Goal: Task Accomplishment & Management: Use online tool/utility

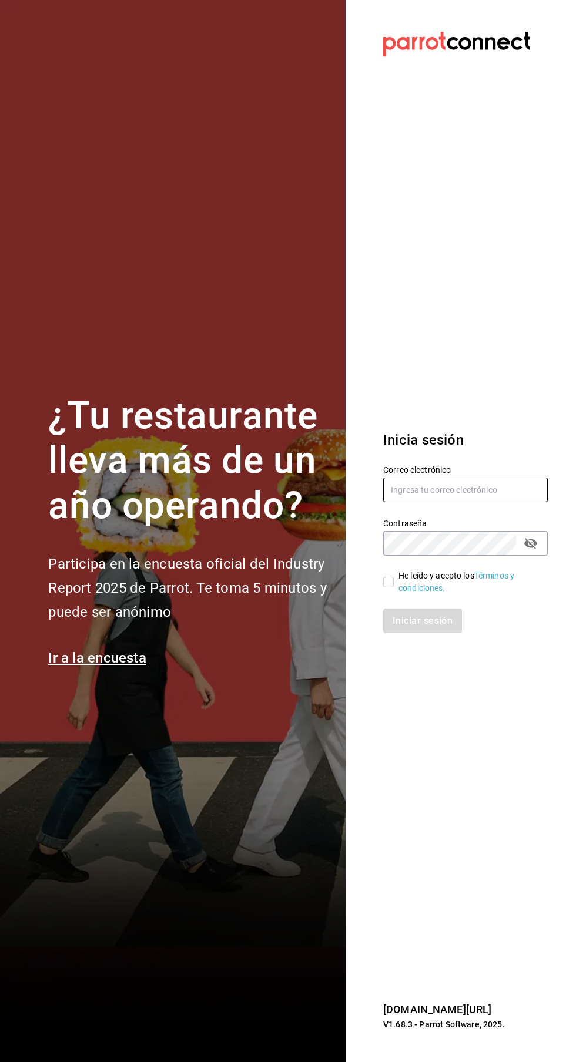
click at [475, 502] on input "text" at bounding box center [465, 489] width 164 height 25
type input "[EMAIL_ADDRESS][DOMAIN_NAME]"
click at [392, 587] on input "He leído y acepto los Términos y condiciones." at bounding box center [388, 582] width 11 height 11
checkbox input "true"
click at [432, 633] on button "Iniciar sesión" at bounding box center [423, 620] width 80 height 25
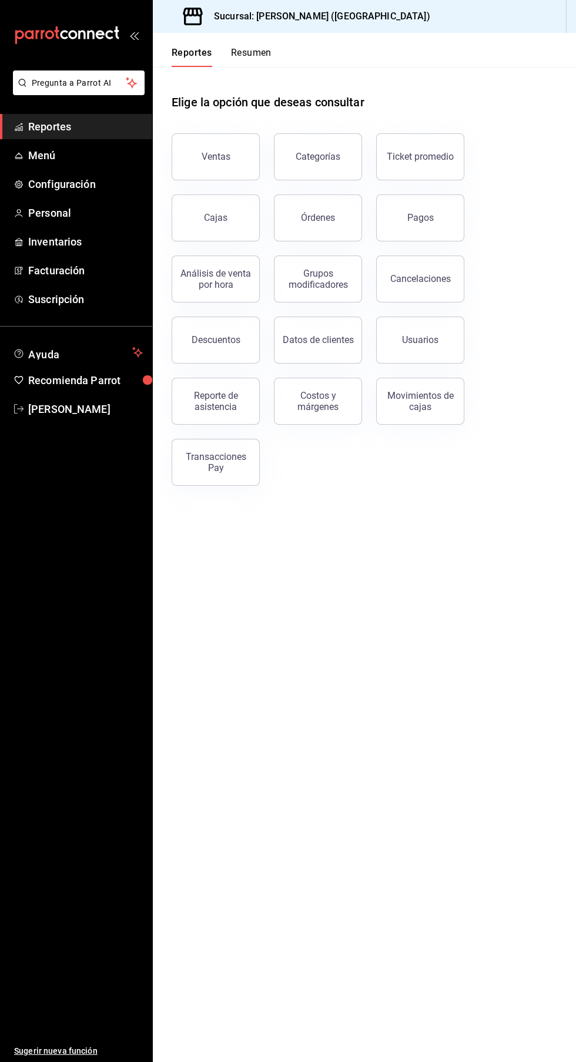
click at [328, 215] on div "Órdenes" at bounding box center [318, 217] width 34 height 11
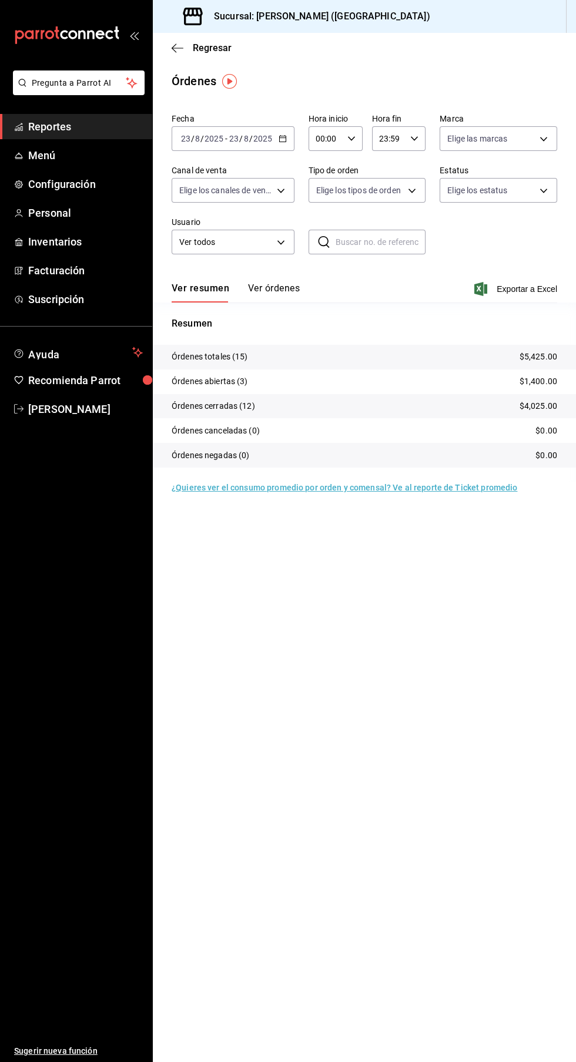
click at [350, 139] on icon "button" at bounding box center [351, 138] width 8 height 8
click at [316, 213] on button "04" at bounding box center [321, 203] width 22 height 23
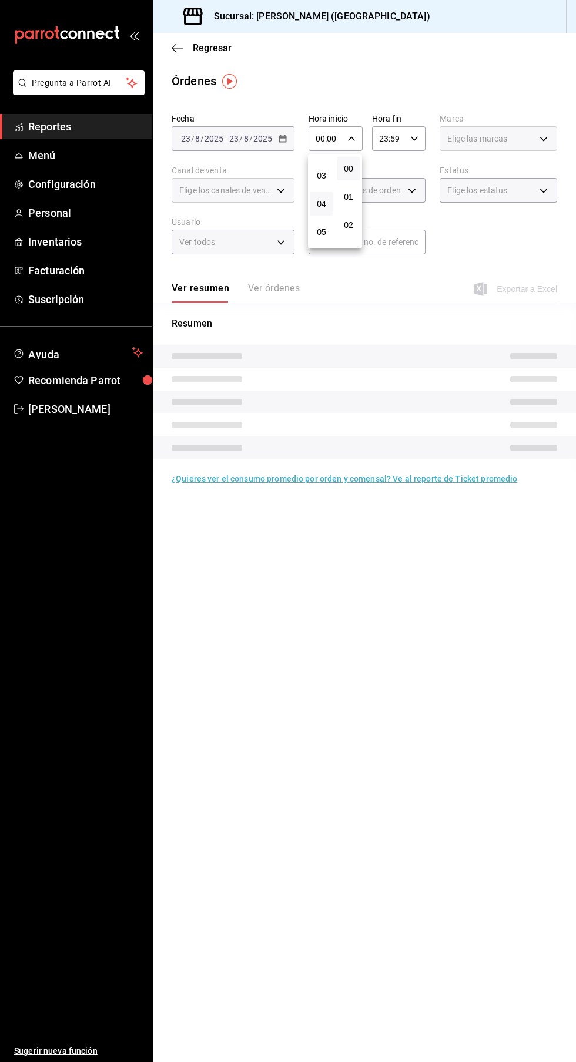
type input "04:00"
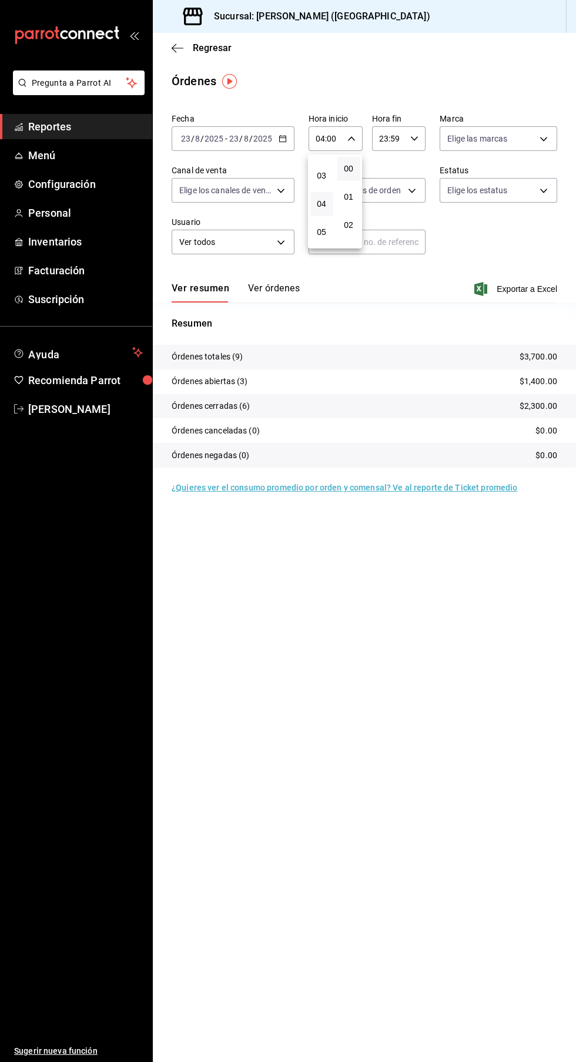
click at [500, 55] on div at bounding box center [288, 531] width 576 height 1062
click at [53, 119] on span "Reportes" at bounding box center [85, 127] width 115 height 16
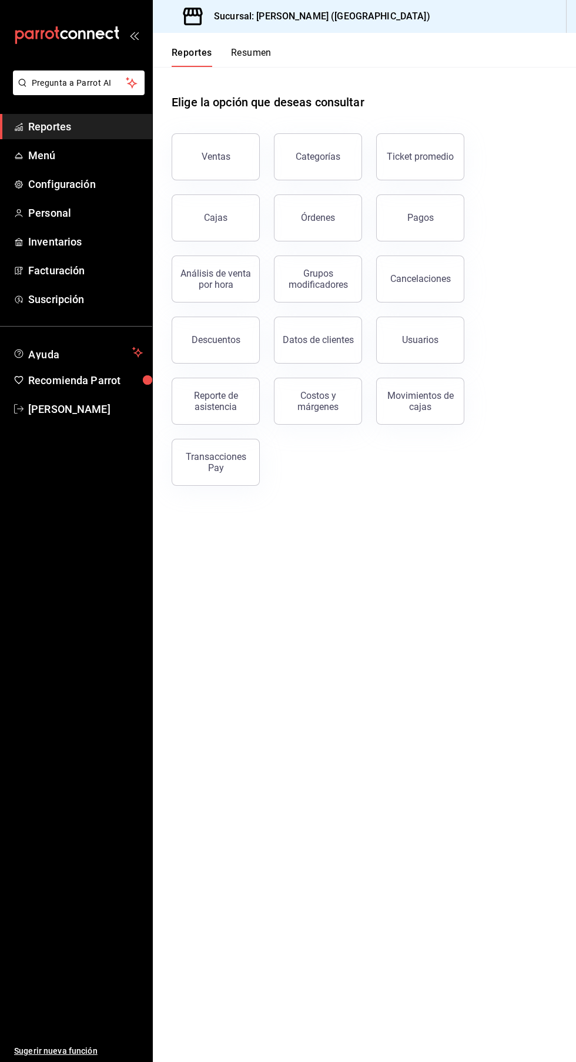
click at [227, 464] on div "Transacciones Pay" at bounding box center [215, 462] width 73 height 22
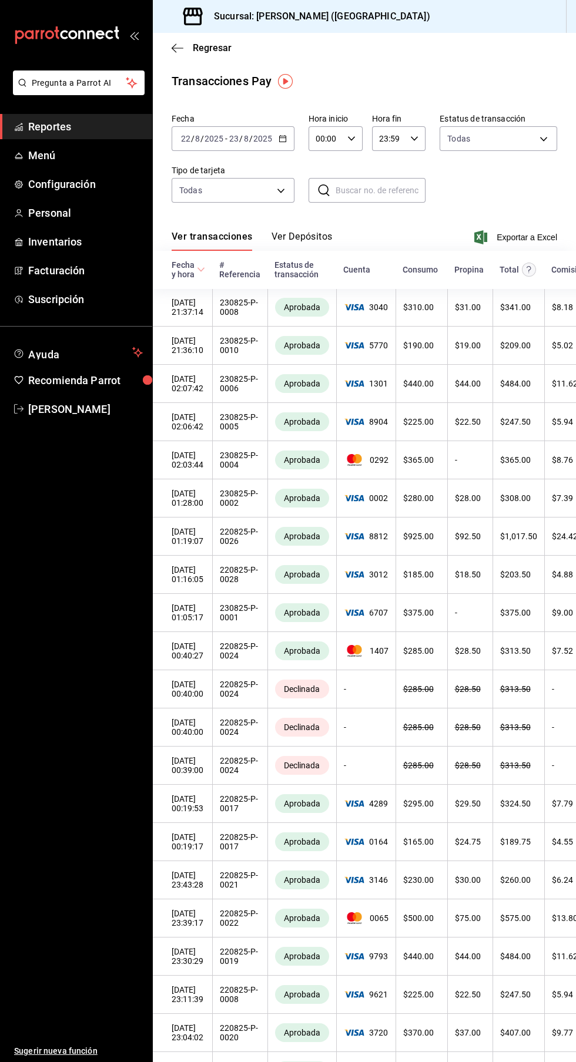
click at [302, 239] on button "Ver Depósitos" at bounding box center [301, 241] width 61 height 20
